Goal: Task Accomplishment & Management: Use online tool/utility

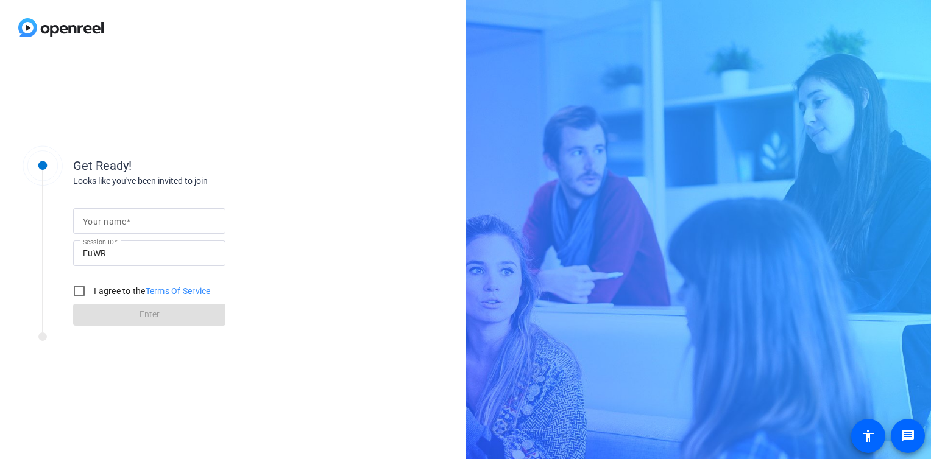
click at [157, 220] on input "Your name" at bounding box center [149, 221] width 133 height 15
type input "[PERSON_NAME]"
click at [80, 291] on input "I agree to the Terms Of Service" at bounding box center [79, 291] width 24 height 24
checkbox input "true"
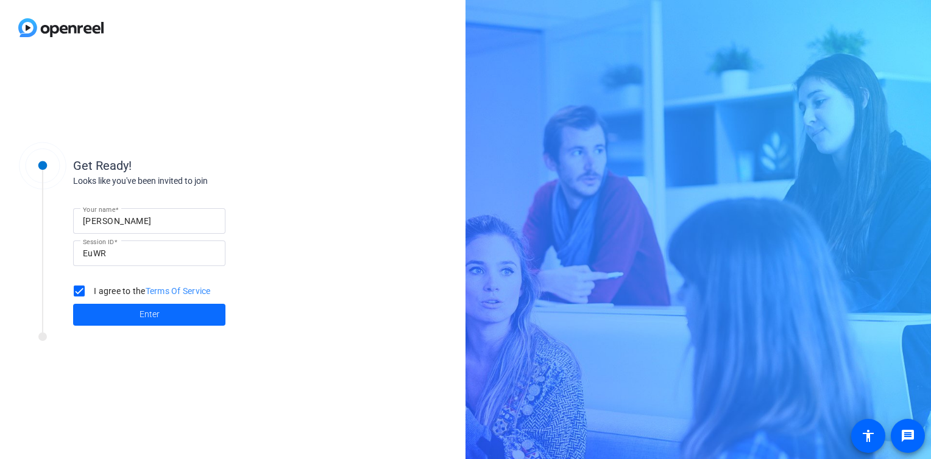
click at [153, 315] on span "Enter" at bounding box center [149, 314] width 20 height 13
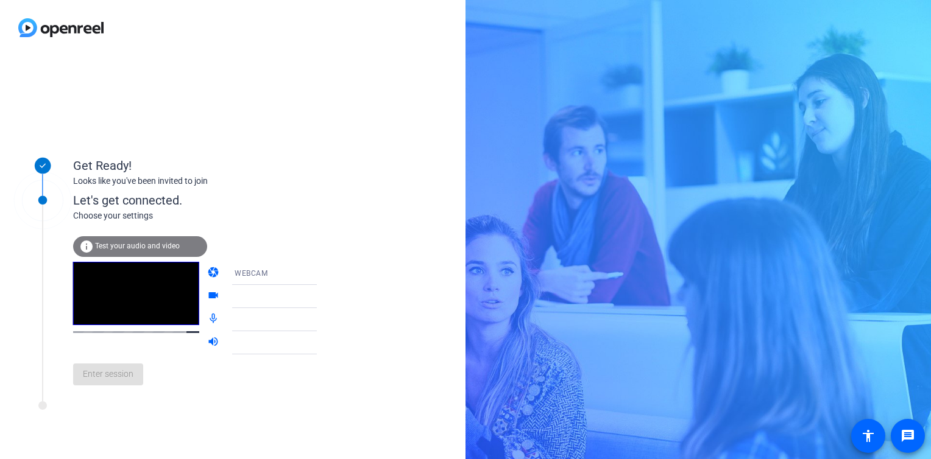
click at [326, 296] on icon at bounding box center [329, 296] width 6 height 3
click at [326, 273] on icon at bounding box center [329, 273] width 6 height 3
click at [302, 273] on div at bounding box center [465, 229] width 931 height 459
click at [130, 245] on span "Test your audio and video" at bounding box center [137, 246] width 85 height 9
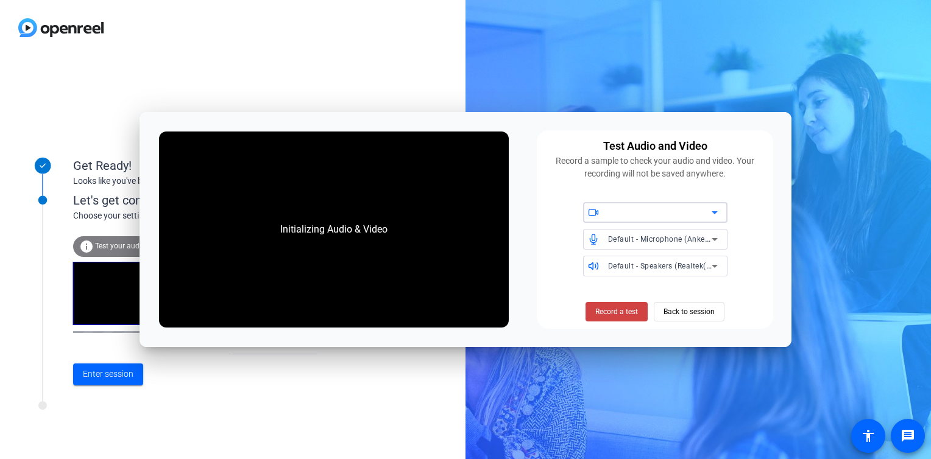
click at [719, 213] on icon at bounding box center [714, 212] width 15 height 15
click at [687, 309] on span "Back to session" at bounding box center [688, 311] width 51 height 23
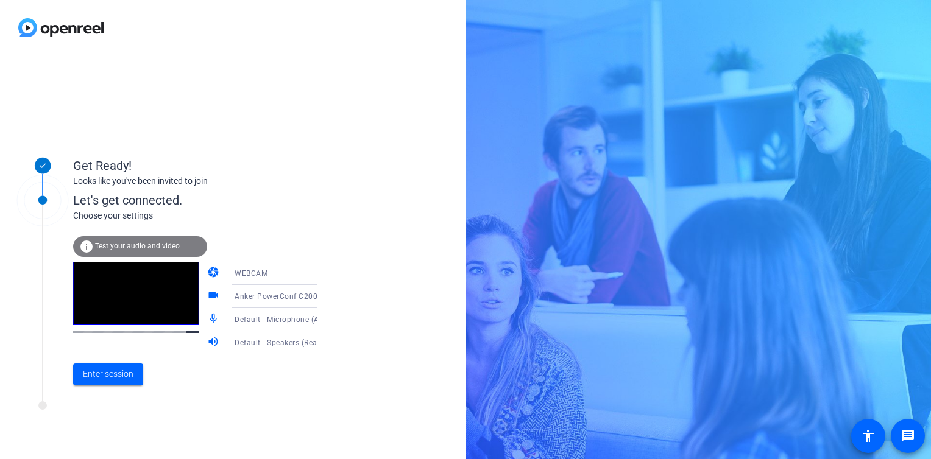
click at [132, 245] on span "Test your audio and video" at bounding box center [137, 246] width 85 height 9
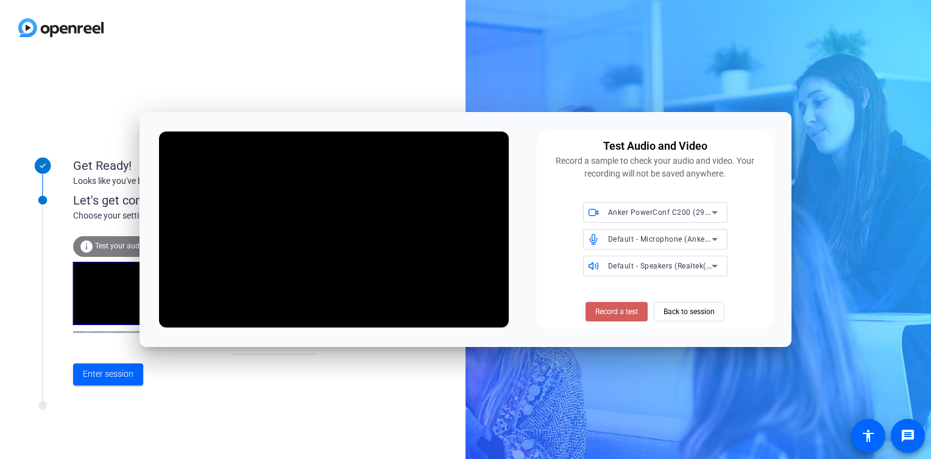
click at [616, 312] on span "Record a test" at bounding box center [616, 311] width 43 height 11
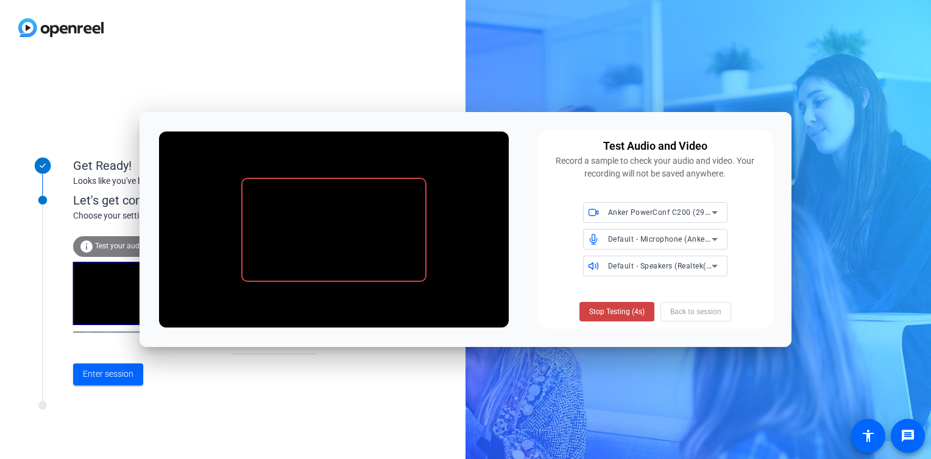
click at [616, 312] on span "Stop Testing (4s)" at bounding box center [616, 311] width 55 height 11
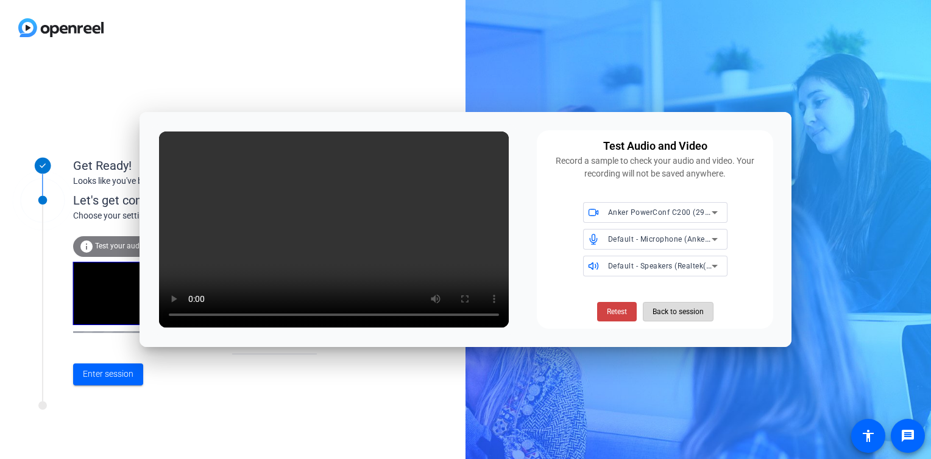
click at [675, 312] on span "Back to session" at bounding box center [677, 311] width 51 height 23
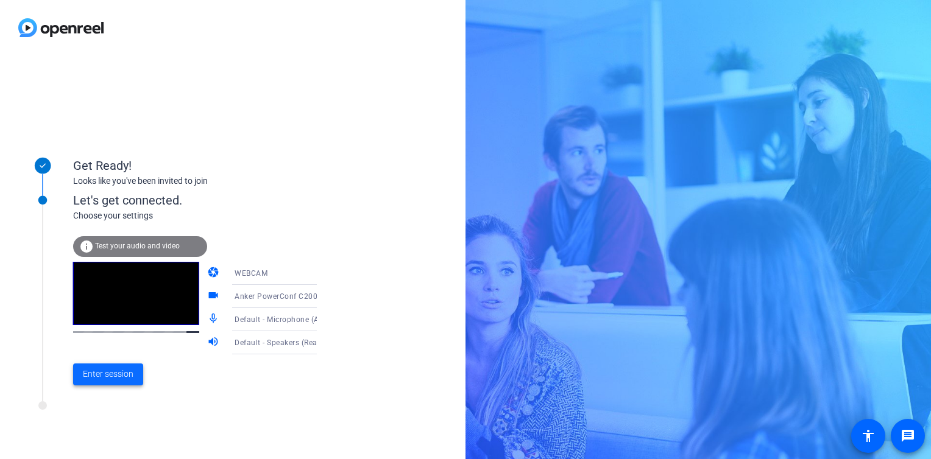
click at [105, 374] on span "Enter session" at bounding box center [108, 374] width 51 height 13
